Goal: Check status: Check status

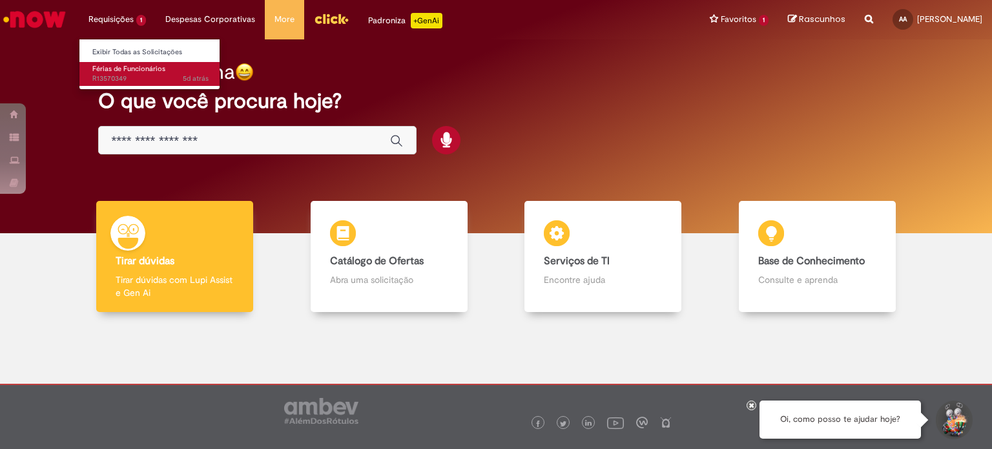
click at [132, 69] on span "Férias de Funcionários" at bounding box center [128, 69] width 73 height 10
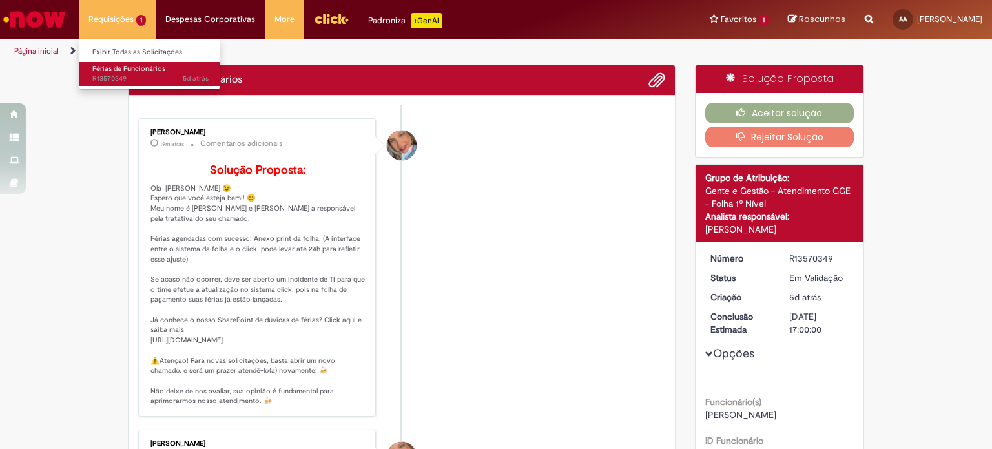
click at [169, 64] on link "Férias de Funcionários 5d atrás 5 dias atrás R13570349" at bounding box center [150, 74] width 142 height 24
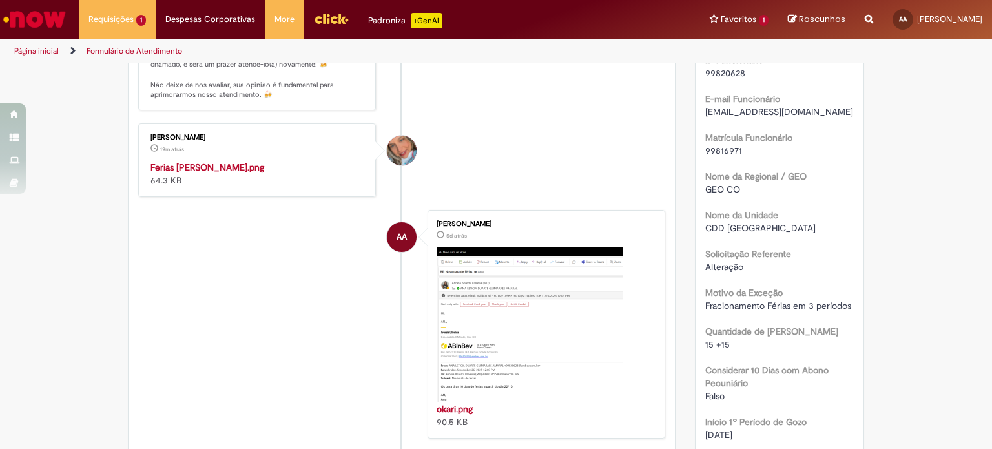
scroll to position [381, 0]
click at [194, 160] on img "Histórico de tíquete" at bounding box center [257, 160] width 215 height 0
click at [575, 154] on li "[PERSON_NAME] 21m atrás 21 minutos atrás Ferias [PERSON_NAME].png 64.3 KB" at bounding box center [401, 160] width 527 height 74
click at [572, 150] on ul "[PERSON_NAME] 20m atrás 20 minutos atrás Comentários adicionais Solução Propost…" at bounding box center [401, 182] width 527 height 766
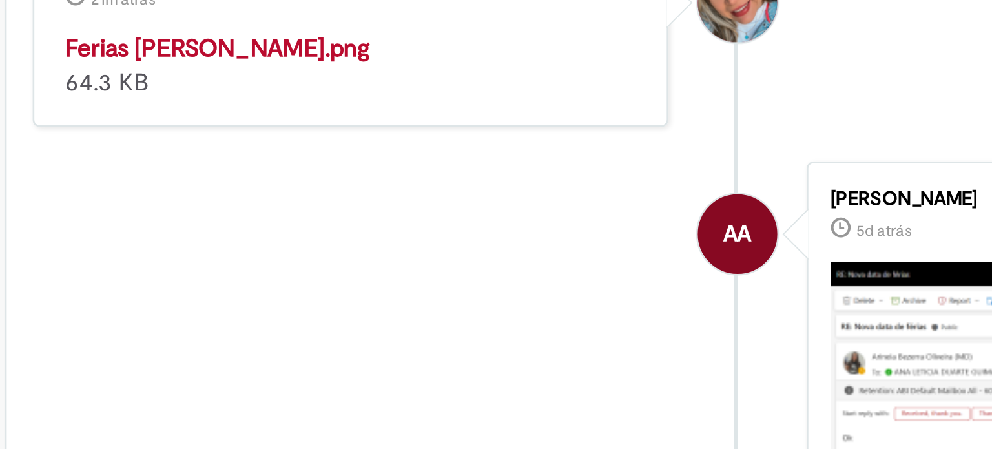
click at [376, 196] on li "[PERSON_NAME] 21m atrás 21 minutos atrás Ferias [PERSON_NAME].png 64.3 KB" at bounding box center [401, 160] width 527 height 74
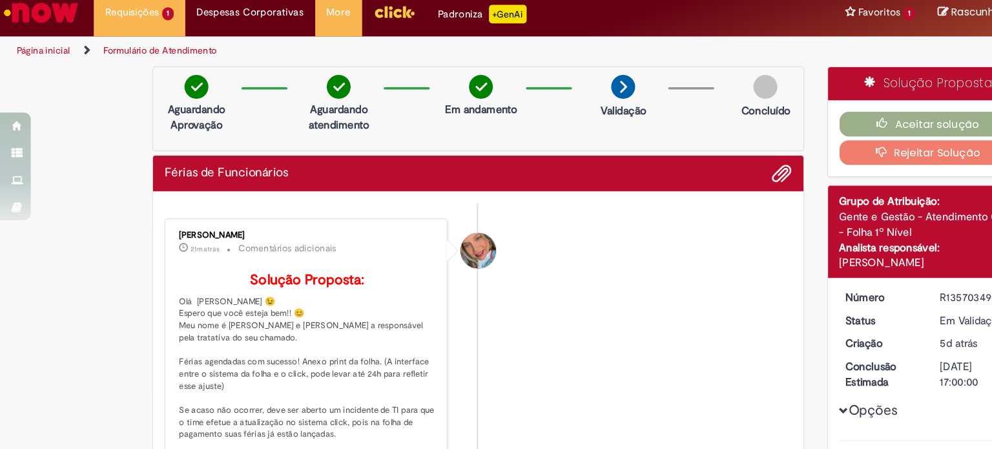
scroll to position [0, 0]
